Goal: Information Seeking & Learning: Learn about a topic

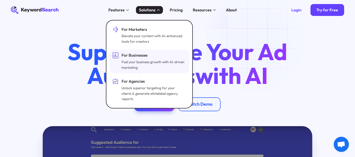
click at [143, 60] on div "Fuel your business growth with AI-driven marketing" at bounding box center [154, 64] width 64 height 11
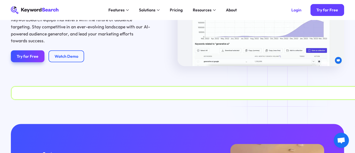
scroll to position [436, 0]
